Goal: Information Seeking & Learning: Learn about a topic

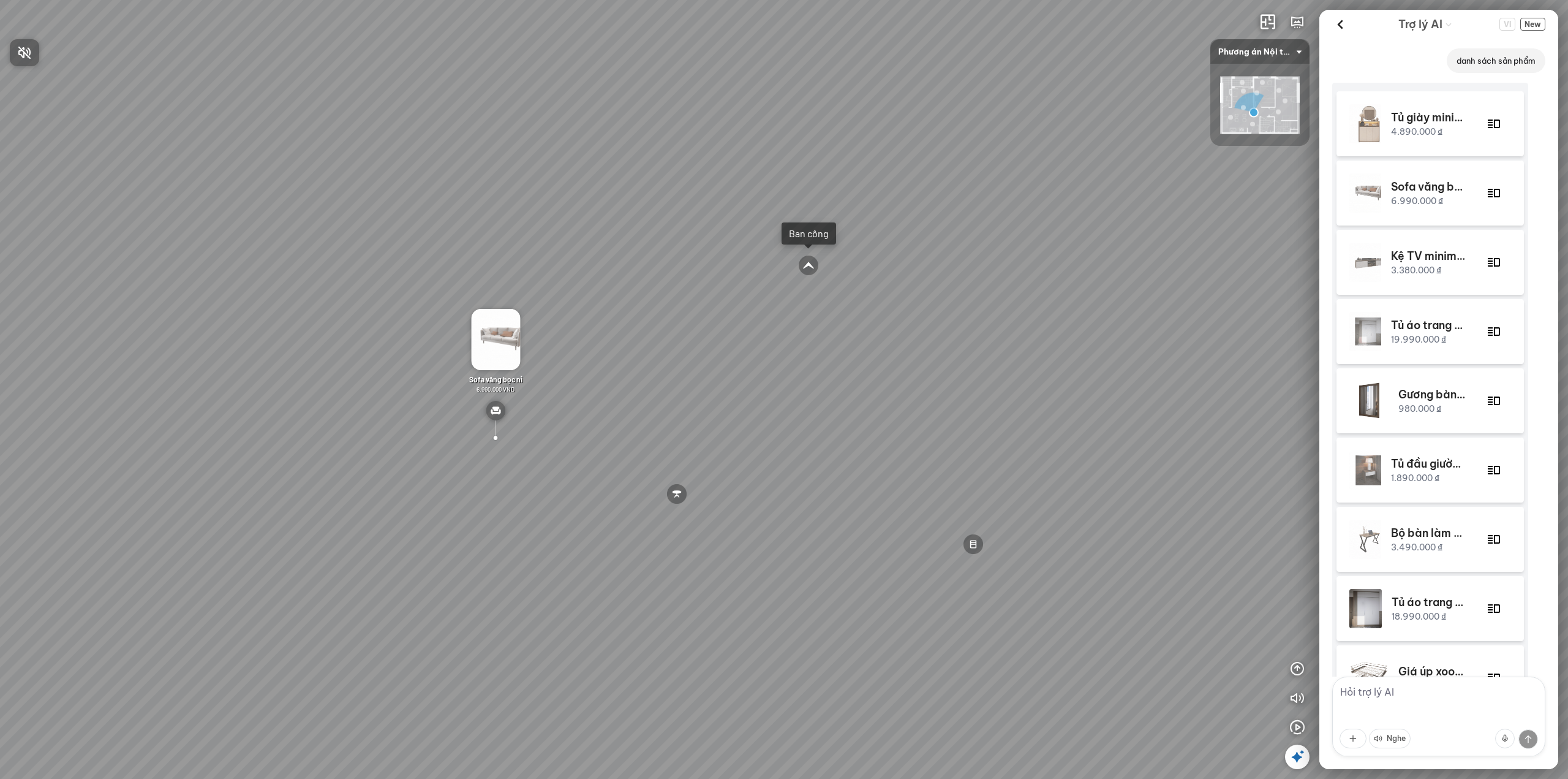
scroll to position [305, 0]
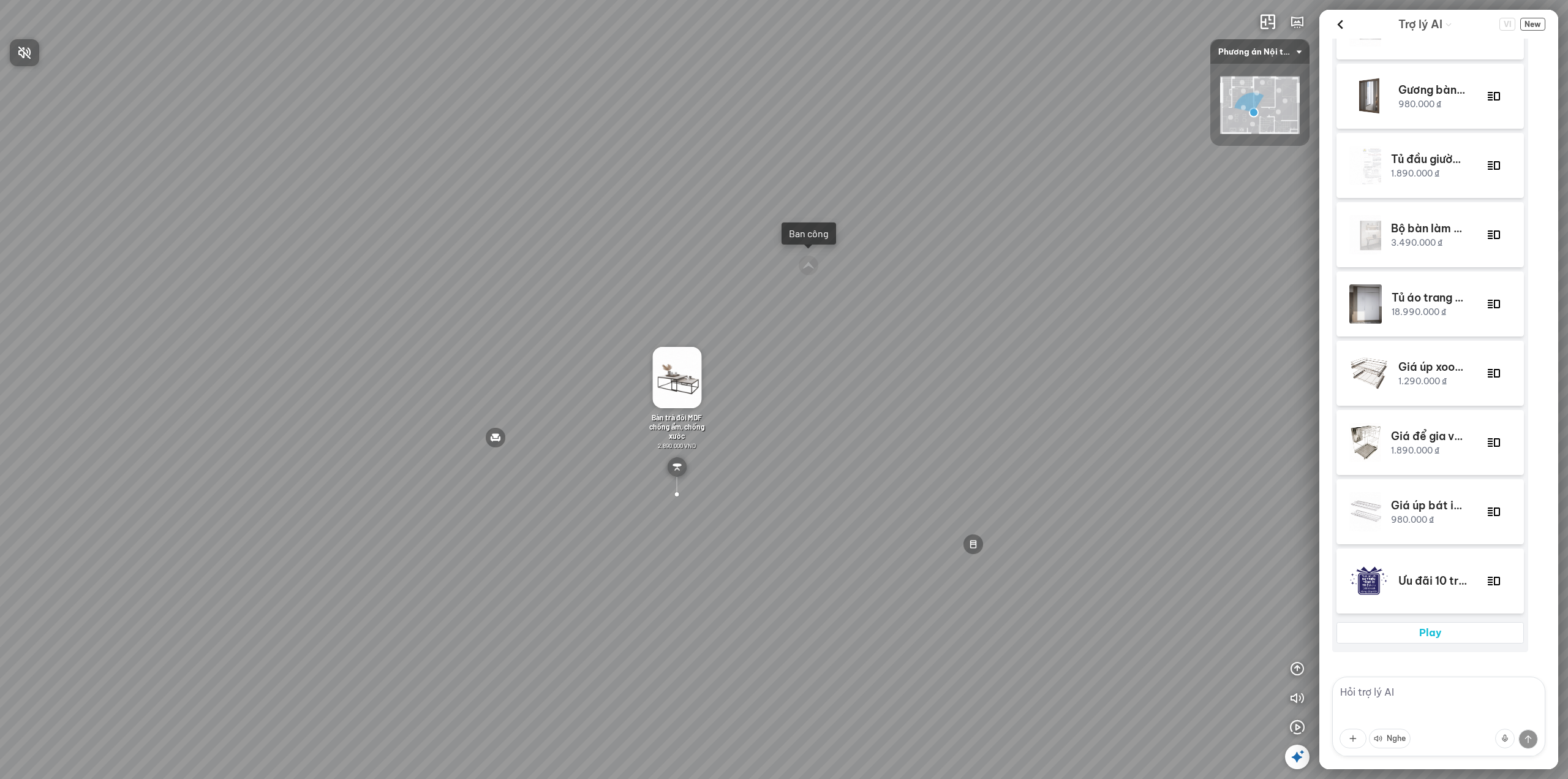
drag, startPoint x: 972, startPoint y: 137, endPoint x: 1082, endPoint y: 145, distance: 110.3
click at [1082, 145] on div at bounding box center [784, 390] width 1568 height 779
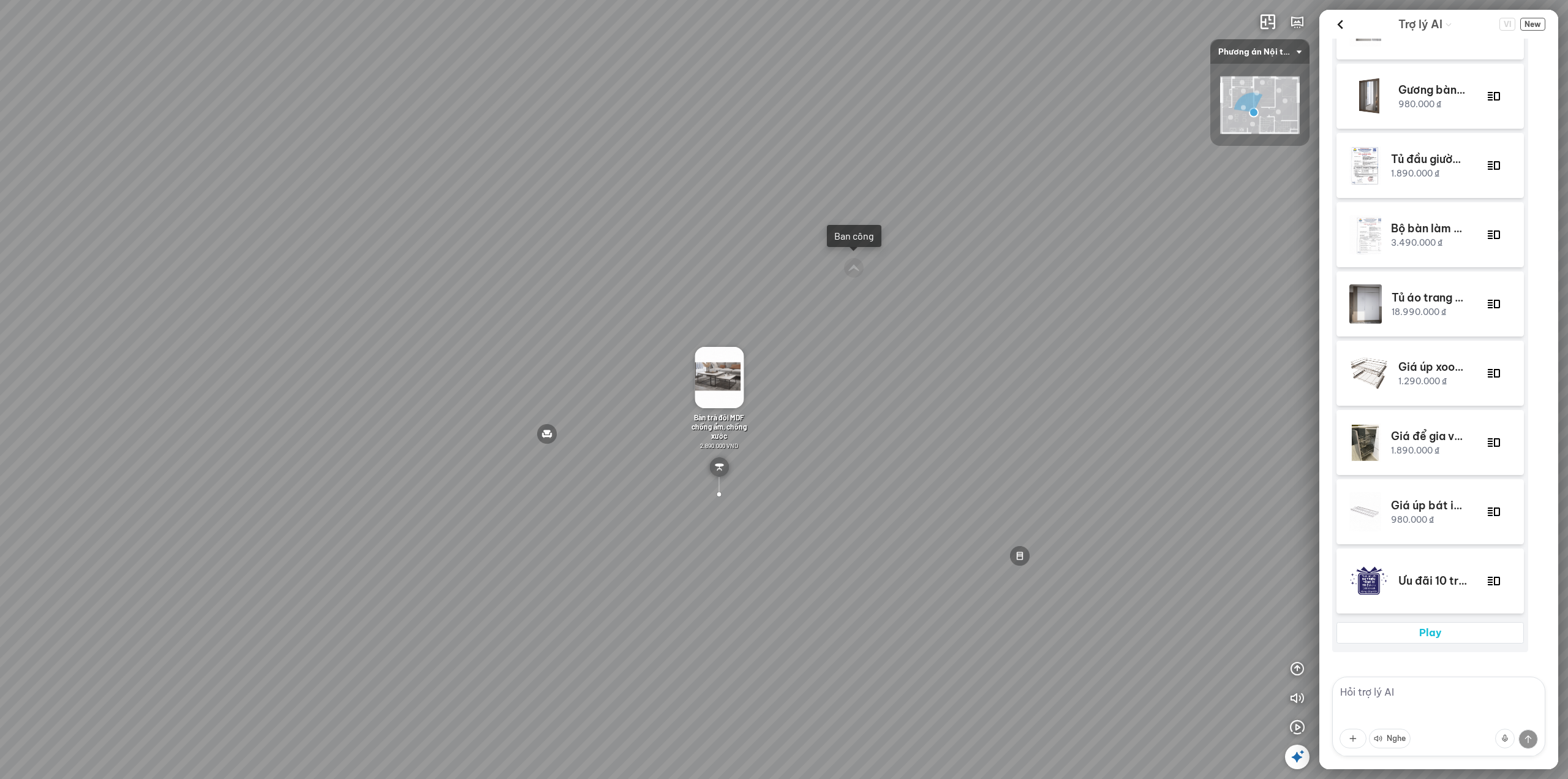
drag, startPoint x: 957, startPoint y: 124, endPoint x: 1108, endPoint y: 133, distance: 151.3
click at [1102, 133] on div "Ban công Phòng ngủ Master Phòng ngủ nhỏ Bàn ăn MDF chống ẩm, chống xước 2.890.0…" at bounding box center [784, 390] width 1568 height 779
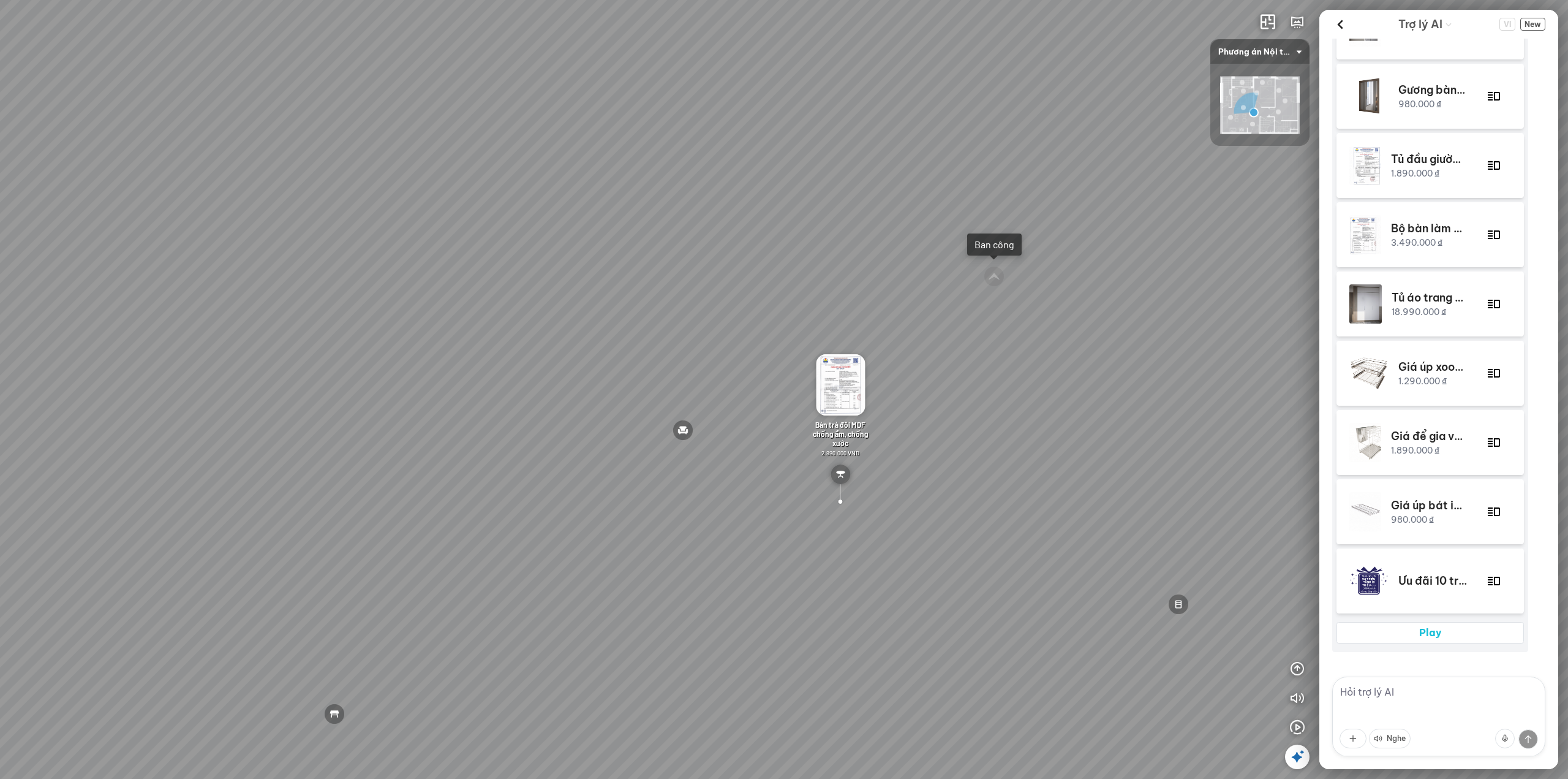
drag, startPoint x: 819, startPoint y: 122, endPoint x: 1090, endPoint y: 128, distance: 271.1
click at [988, 122] on div "Ban công Phòng ngủ Master Phòng ngủ nhỏ Bàn ăn MDF chống ẩm, chống xước 2.890.0…" at bounding box center [784, 390] width 1568 height 779
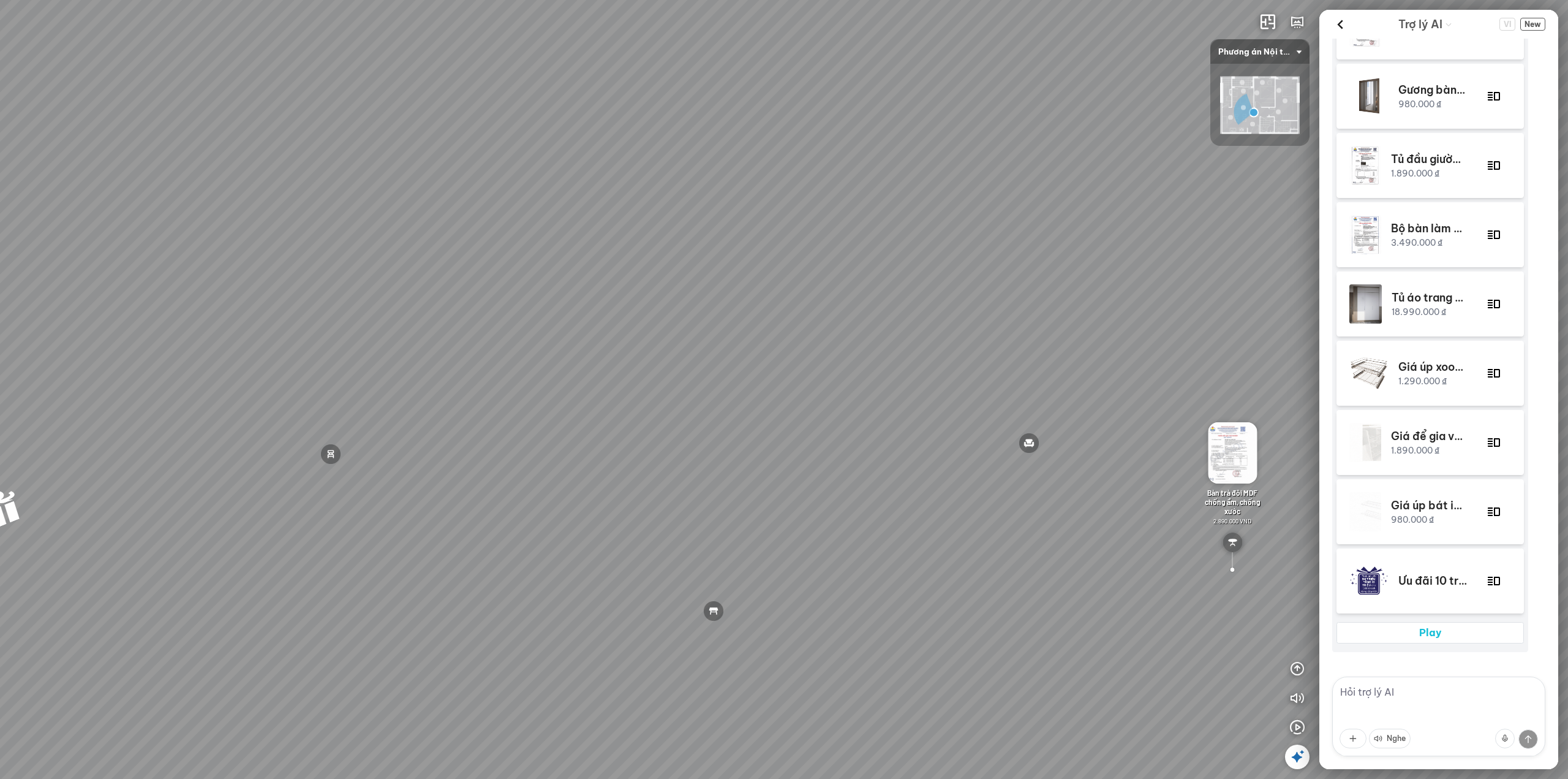
drag, startPoint x: 915, startPoint y: 140, endPoint x: 1060, endPoint y: 151, distance: 145.4
click at [1020, 140] on div "Ban công Phòng ngủ Master Phòng ngủ nhỏ Bàn ăn MDF chống ẩm, chống xước 2.890.0…" at bounding box center [784, 390] width 1568 height 779
drag, startPoint x: 799, startPoint y: 160, endPoint x: 983, endPoint y: 164, distance: 184.0
click at [901, 160] on div "Ban công Phòng ngủ Master Phòng ngủ nhỏ Bàn ăn MDF chống ẩm, chống xước 2.890.0…" at bounding box center [784, 390] width 1568 height 779
drag, startPoint x: 896, startPoint y: 175, endPoint x: 1040, endPoint y: 170, distance: 144.1
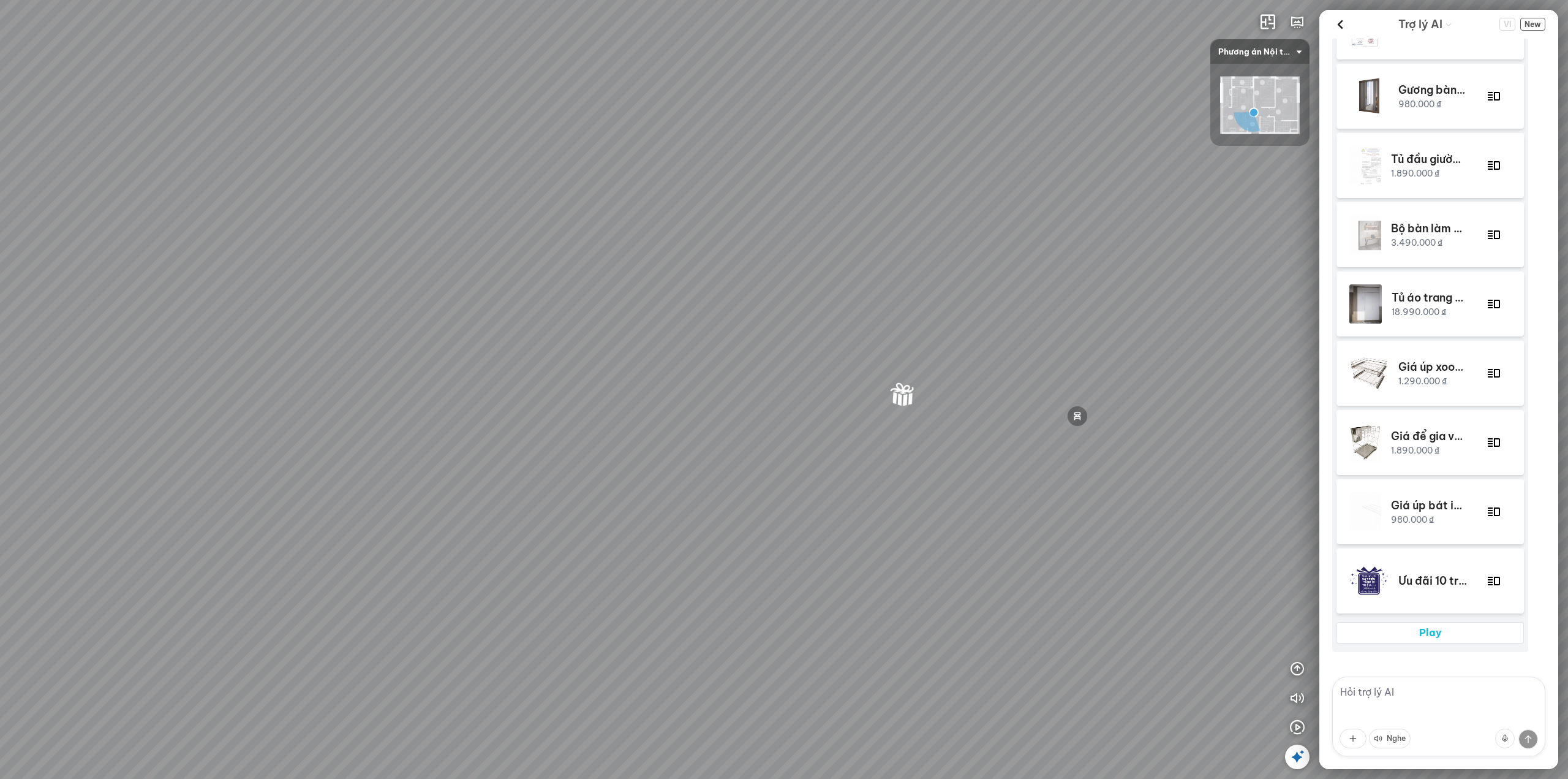
click at [1034, 170] on div "Ban công Phòng ngủ Master Phòng ngủ nhỏ Bàn ăn MDF chống ẩm, chống xước 2.890.0…" at bounding box center [784, 390] width 1568 height 779
drag, startPoint x: 960, startPoint y: 192, endPoint x: 755, endPoint y: 146, distance: 210.1
click at [783, 145] on div "Ban công Phòng ngủ Master Phòng ngủ nhỏ Bàn ăn MDF chống ẩm, chống xước 2.890.0…" at bounding box center [784, 390] width 1568 height 779
drag, startPoint x: 866, startPoint y: 186, endPoint x: 862, endPoint y: 201, distance: 15.5
click at [839, 191] on div "Ban công Phòng ngủ Master Phòng ngủ nhỏ Bàn ăn MDF chống ẩm, chống xước 2.890.0…" at bounding box center [784, 390] width 1568 height 779
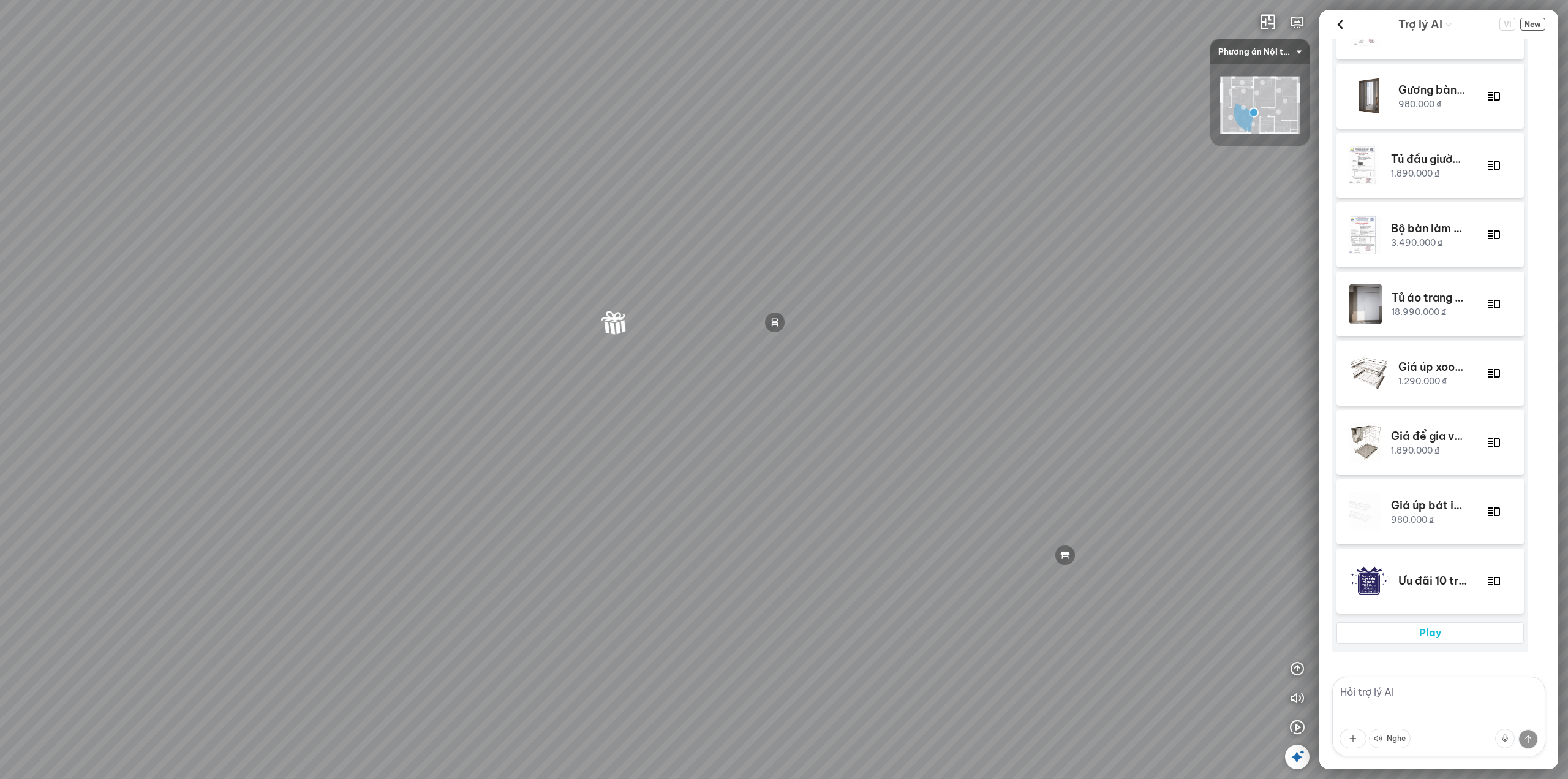
click at [740, 254] on div "Ban công Phòng ngủ Master Phòng ngủ nhỏ Bàn ăn MDF chống ẩm, chống xước 2.890.0…" at bounding box center [784, 390] width 1568 height 779
drag, startPoint x: 695, startPoint y: 321, endPoint x: 709, endPoint y: 193, distance: 128.8
click at [705, 199] on div "Ban công Phòng ngủ Master Phòng ngủ nhỏ Bàn ăn MDF chống ẩm, chống xước 2.890.0…" at bounding box center [784, 390] width 1568 height 779
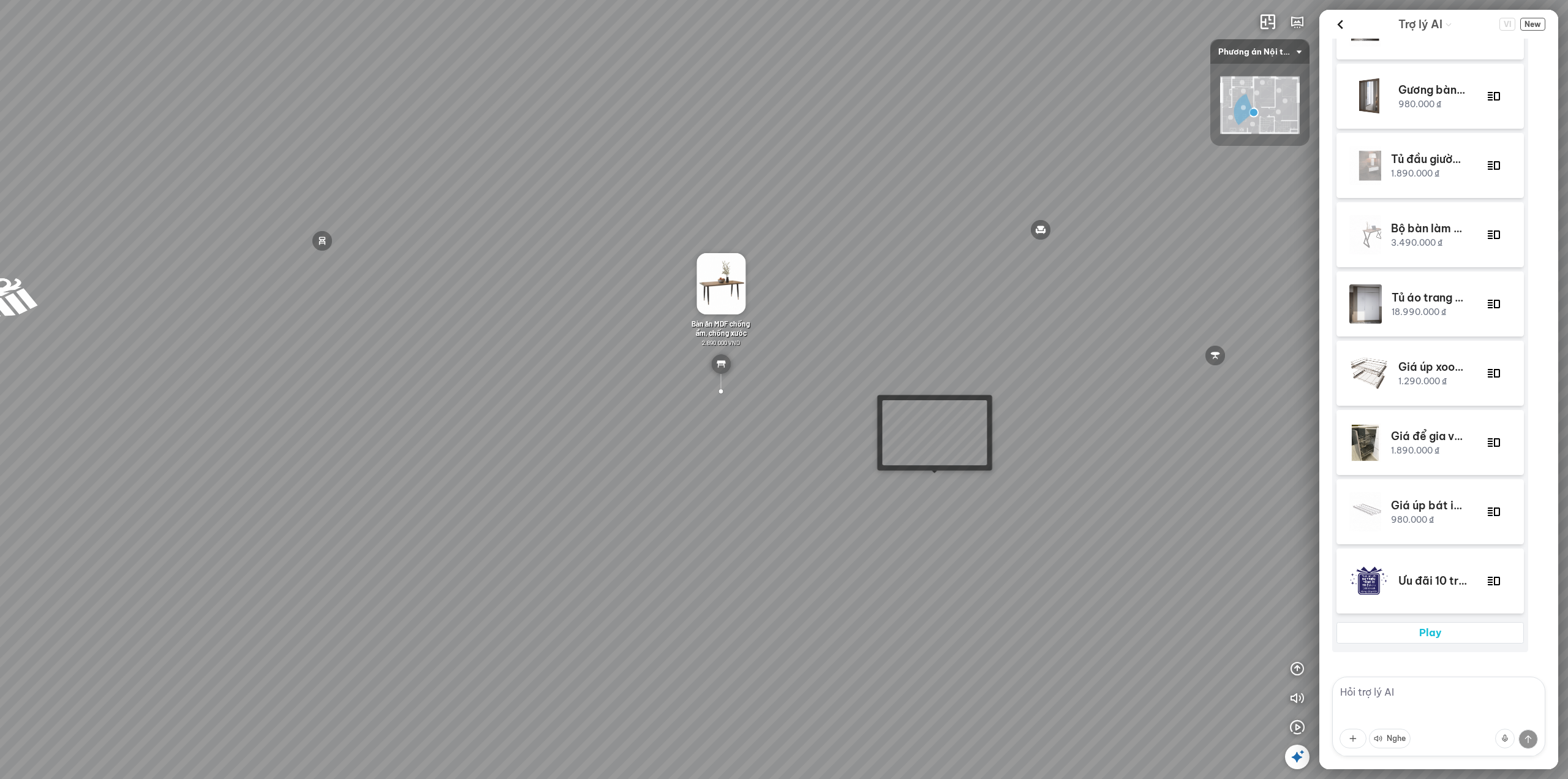
click at [944, 481] on div "Ban công Phòng ngủ Master Phòng ngủ nhỏ Bàn ăn MDF chống ẩm, chống xước 2.890.0…" at bounding box center [784, 390] width 1568 height 779
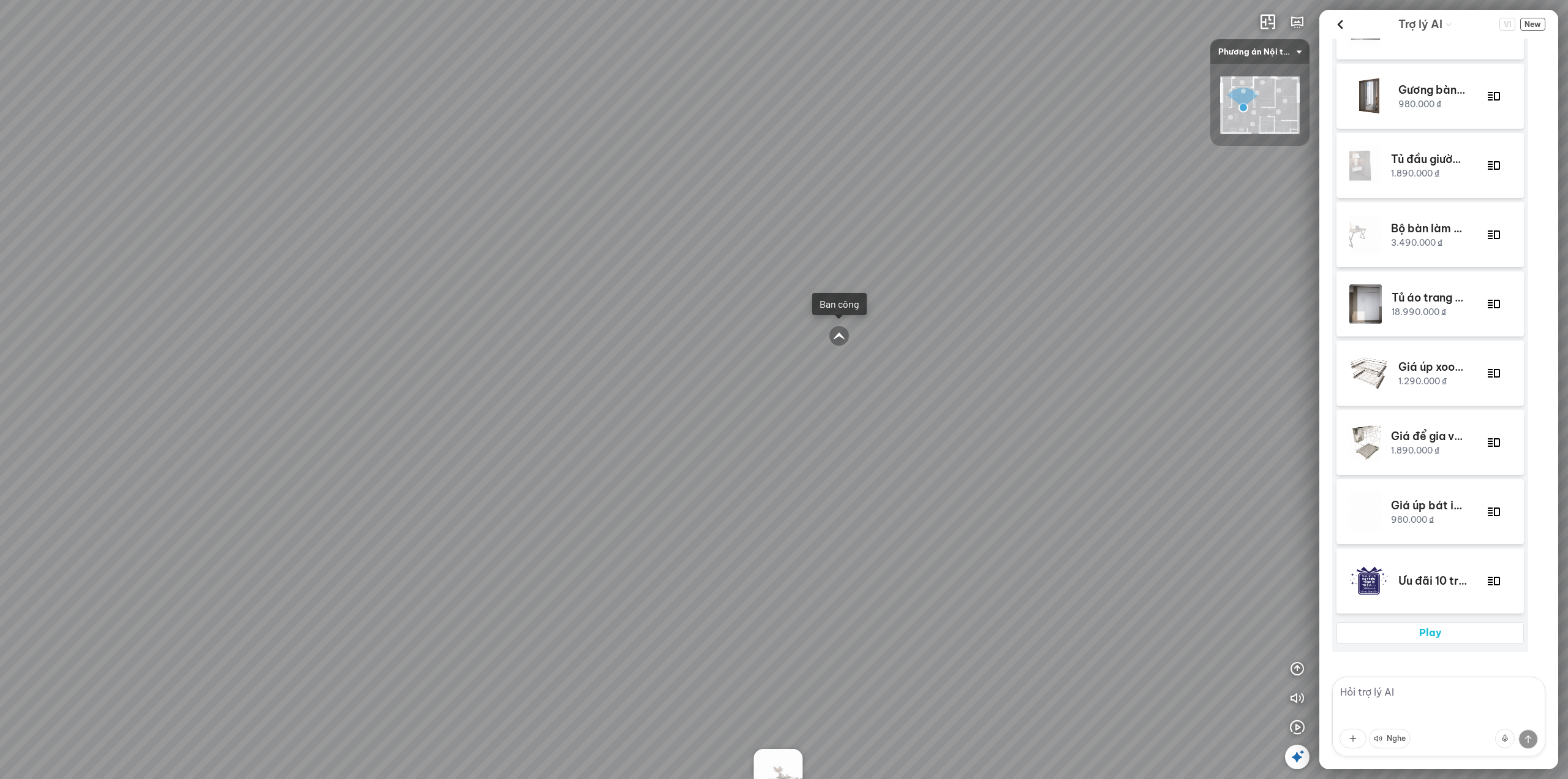
drag, startPoint x: 672, startPoint y: 413, endPoint x: 1040, endPoint y: 420, distance: 368.1
click at [961, 414] on div "Sofa văng bọc nỉ 6.990.000 VND Kệ TV minimalist 3.380.000 VND Bàn ăn MDF chống …" at bounding box center [784, 390] width 1568 height 779
drag, startPoint x: 819, startPoint y: 375, endPoint x: 917, endPoint y: 374, distance: 98.0
click at [917, 374] on div "Sofa văng bọc nỉ 6.990.000 VND Kệ TV minimalist 3.380.000 VND Bàn ăn MDF chống …" at bounding box center [784, 390] width 1568 height 779
drag, startPoint x: 784, startPoint y: 353, endPoint x: 963, endPoint y: 359, distance: 179.1
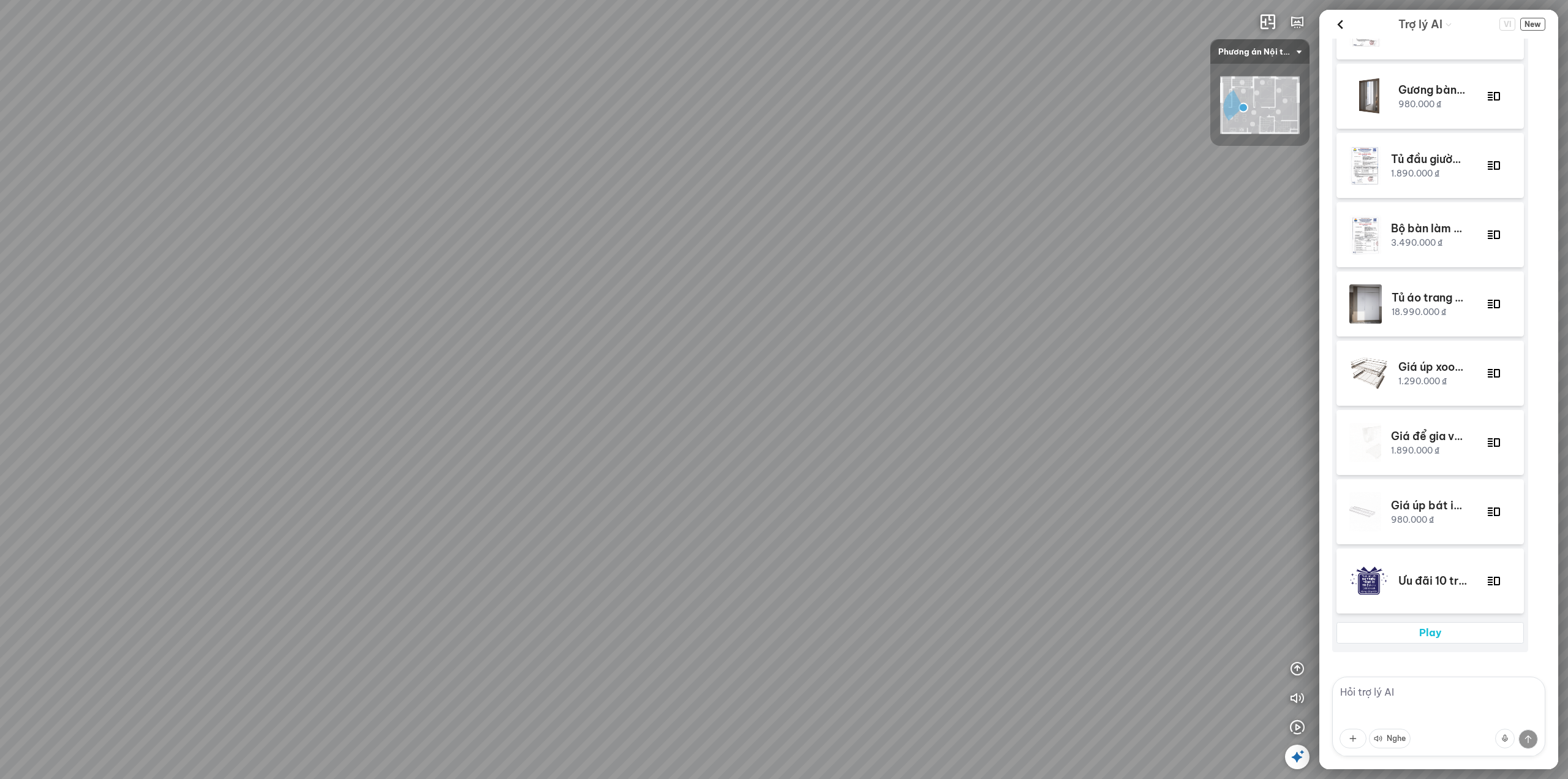
click at [931, 344] on div "Sofa văng bọc nỉ 6.990.000 VND Kệ TV minimalist 3.380.000 VND Bàn ăn MDF chống …" at bounding box center [784, 390] width 1568 height 779
drag, startPoint x: 792, startPoint y: 355, endPoint x: 958, endPoint y: 355, distance: 166.0
click at [910, 354] on div "Sofa văng bọc nỉ 6.990.000 VND Kệ TV minimalist 3.380.000 VND Bàn ăn MDF chống …" at bounding box center [784, 390] width 1568 height 779
drag, startPoint x: 771, startPoint y: 350, endPoint x: 883, endPoint y: 354, distance: 112.1
click at [857, 349] on div "Sofa văng bọc nỉ 6.990.000 VND Kệ TV minimalist 3.380.000 VND Bàn ăn MDF chống …" at bounding box center [784, 390] width 1568 height 779
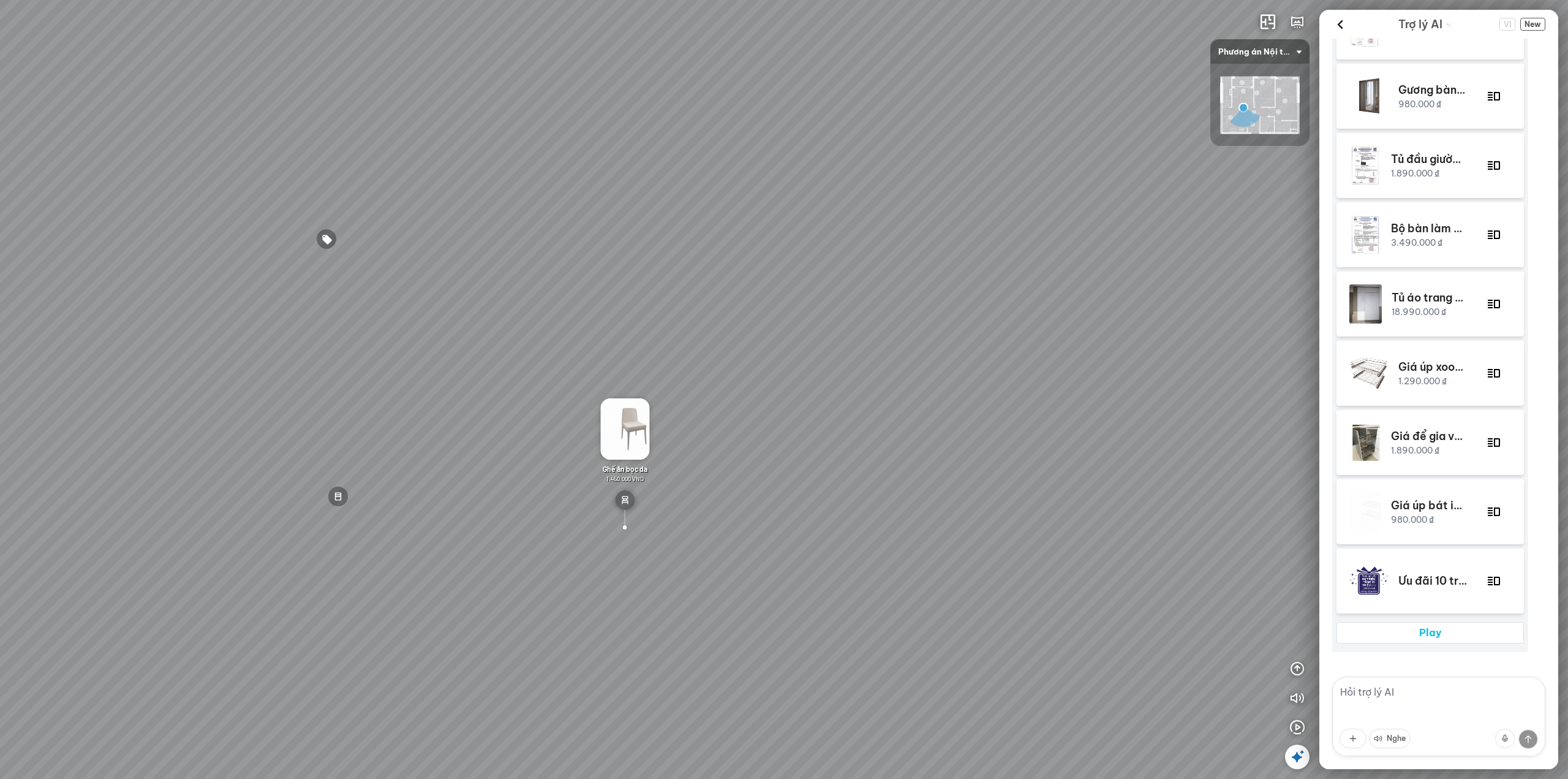
drag, startPoint x: 933, startPoint y: 379, endPoint x: 689, endPoint y: 318, distance: 251.5
click at [693, 318] on div "Sofa văng bọc nỉ 6.990.000 VND Kệ TV minimalist 3.380.000 VND Bàn ăn MDF chống …" at bounding box center [784, 390] width 1568 height 779
drag, startPoint x: 826, startPoint y: 407, endPoint x: 809, endPoint y: 371, distance: 39.8
click at [809, 371] on div "Sofa văng bọc nỉ 6.990.000 VND Kệ TV minimalist 3.380.000 VND Bàn ăn MDF chống …" at bounding box center [784, 390] width 1568 height 779
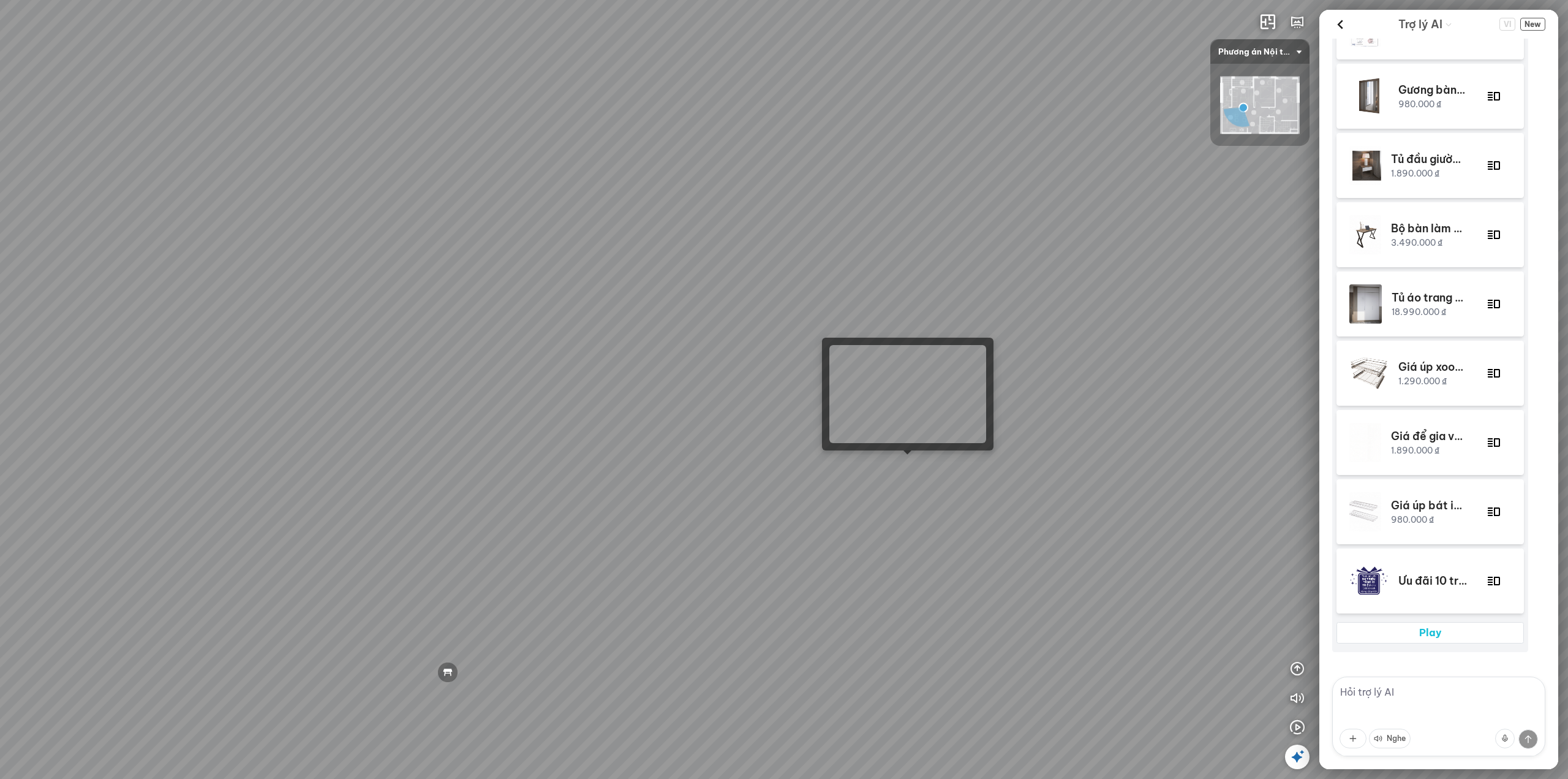
click at [901, 464] on div "Sofa văng bọc nỉ 6.990.000 VND Kệ TV minimalist 3.380.000 VND Bàn ăn MDF chống …" at bounding box center [784, 390] width 1568 height 779
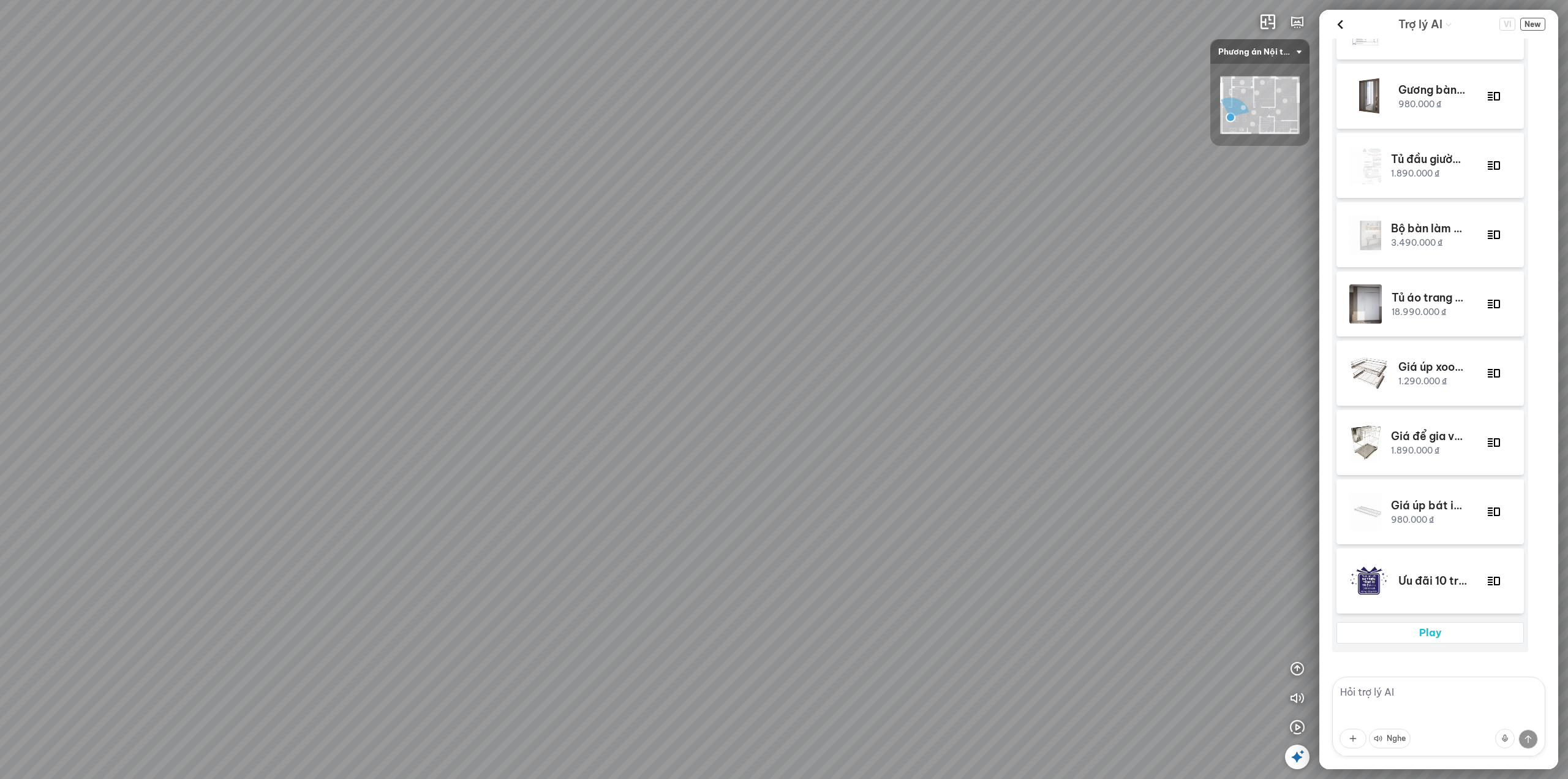
drag, startPoint x: 634, startPoint y: 376, endPoint x: 596, endPoint y: 378, distance: 38.1
click at [549, 365] on div "Bàn ăn MDF chống ẩm, chống xước 2.890.000 VND Ghế ăn bọc da 1.450.000 VND Gương…" at bounding box center [784, 390] width 1568 height 779
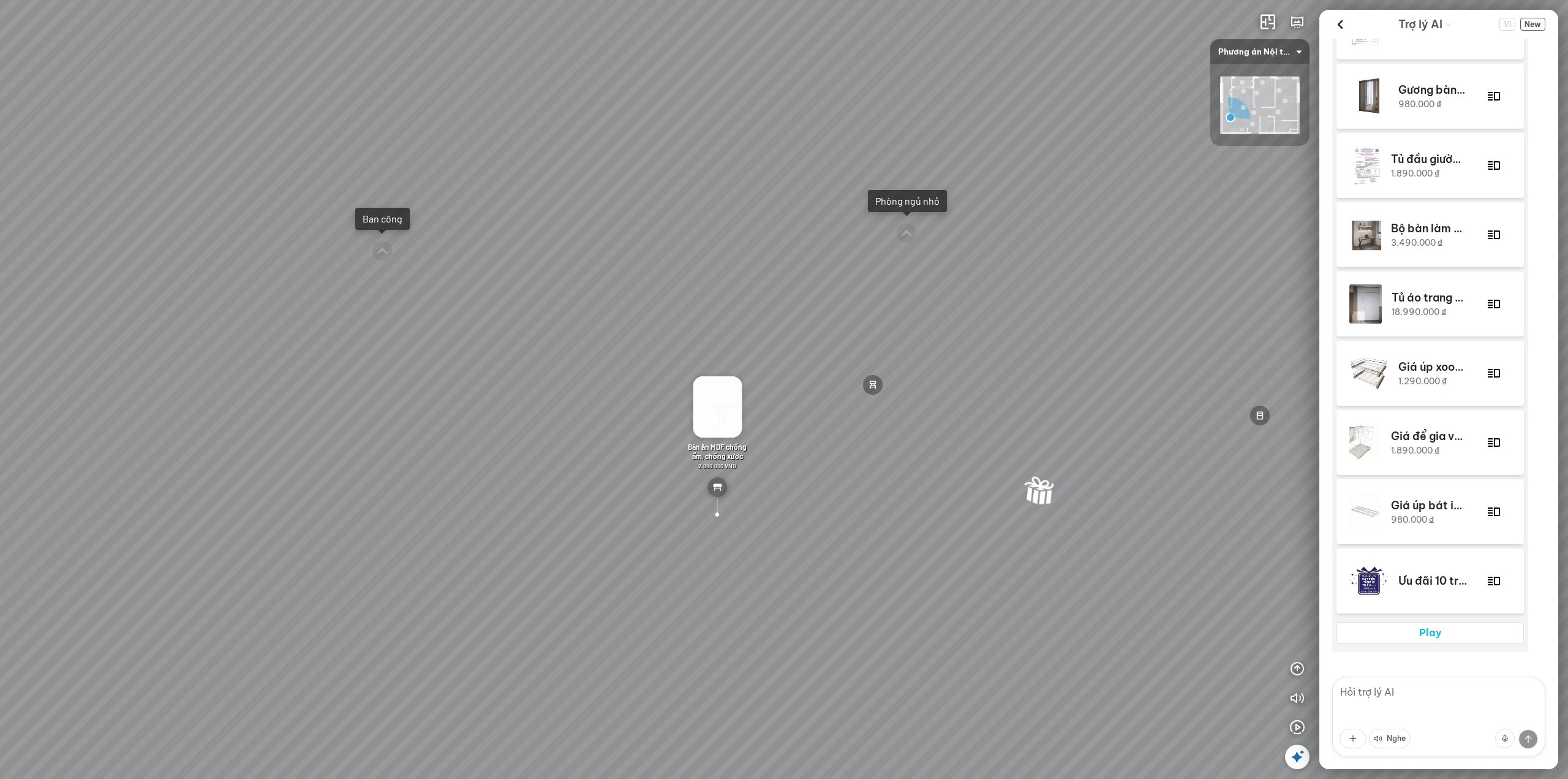
click at [561, 347] on div "Bàn ăn MDF chống ẩm, chống xước 2.890.000 VND Ghế ăn bọc da 1.450.000 VND Gương…" at bounding box center [784, 390] width 1568 height 779
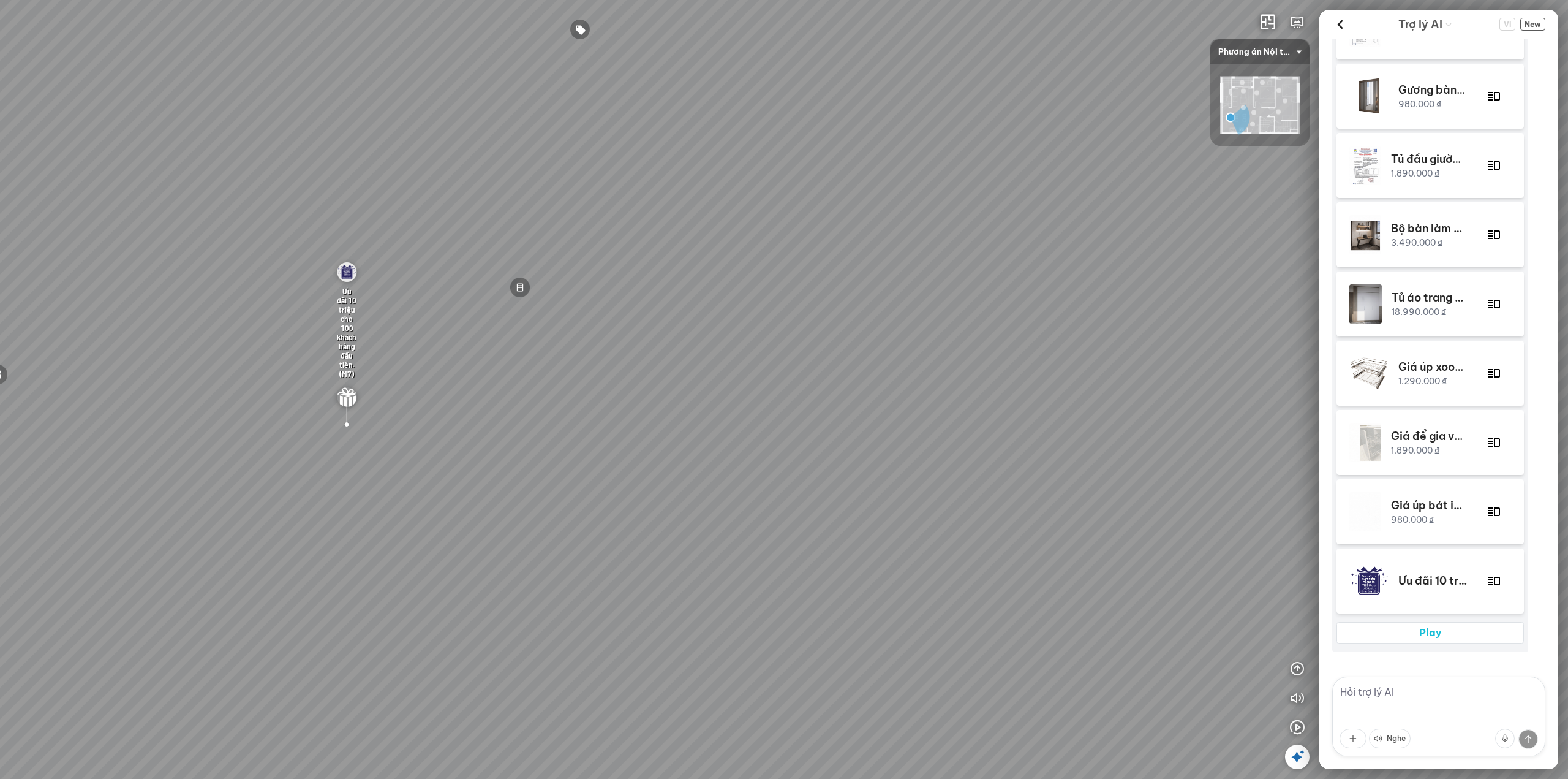
drag, startPoint x: 683, startPoint y: 358, endPoint x: 705, endPoint y: 425, distance: 70.5
click at [631, 349] on div "Bàn ăn MDF chống ẩm, chống xước 2.890.000 VND Ghế ăn bọc da 1.450.000 VND Gương…" at bounding box center [784, 390] width 1568 height 779
drag, startPoint x: 707, startPoint y: 426, endPoint x: 942, endPoint y: 305, distance: 264.3
click at [882, 282] on div "Bàn ăn MDF chống ẩm, chống xước 2.890.000 VND Ghế ăn bọc da 1.450.000 VND Gương…" at bounding box center [784, 390] width 1568 height 779
